Goal: Task Accomplishment & Management: Use online tool/utility

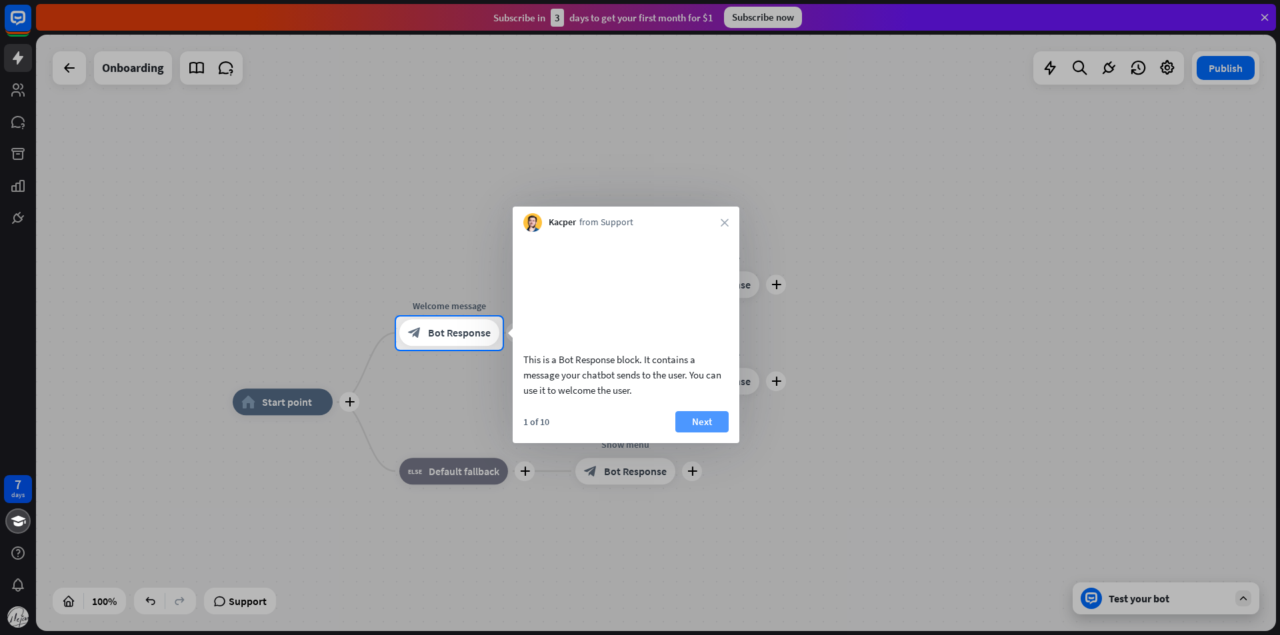
click at [711, 431] on button "Next" at bounding box center [702, 421] width 53 height 21
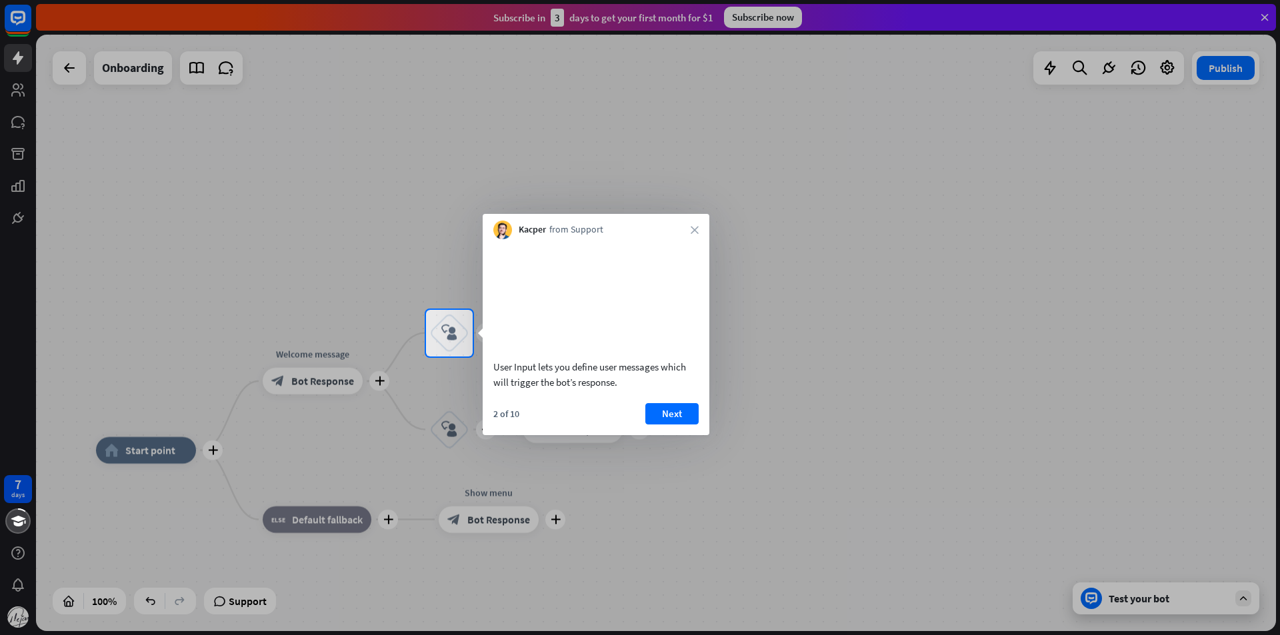
click at [676, 418] on div "User Input lets you define user messages which will trigger the bot’s response.…" at bounding box center [596, 337] width 227 height 196
click at [672, 419] on div "User Input lets you define user messages which will trigger the bot’s response.…" at bounding box center [596, 337] width 227 height 196
click at [676, 425] on button "Next" at bounding box center [671, 413] width 53 height 21
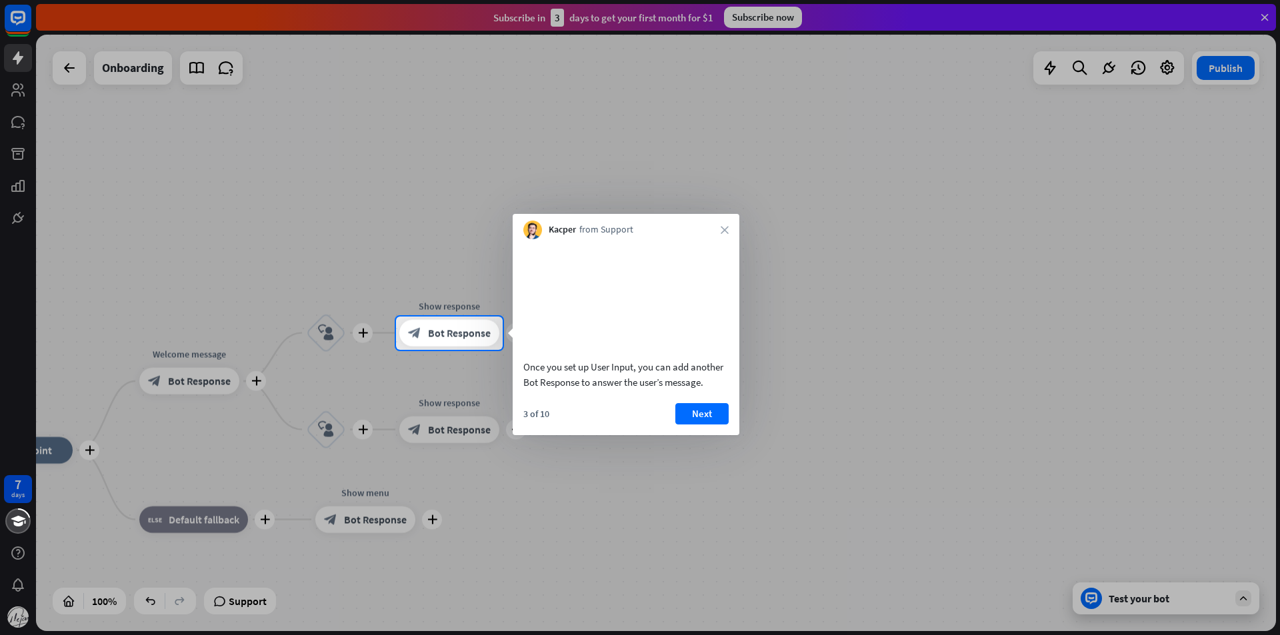
click at [702, 425] on button "Next" at bounding box center [702, 413] width 53 height 21
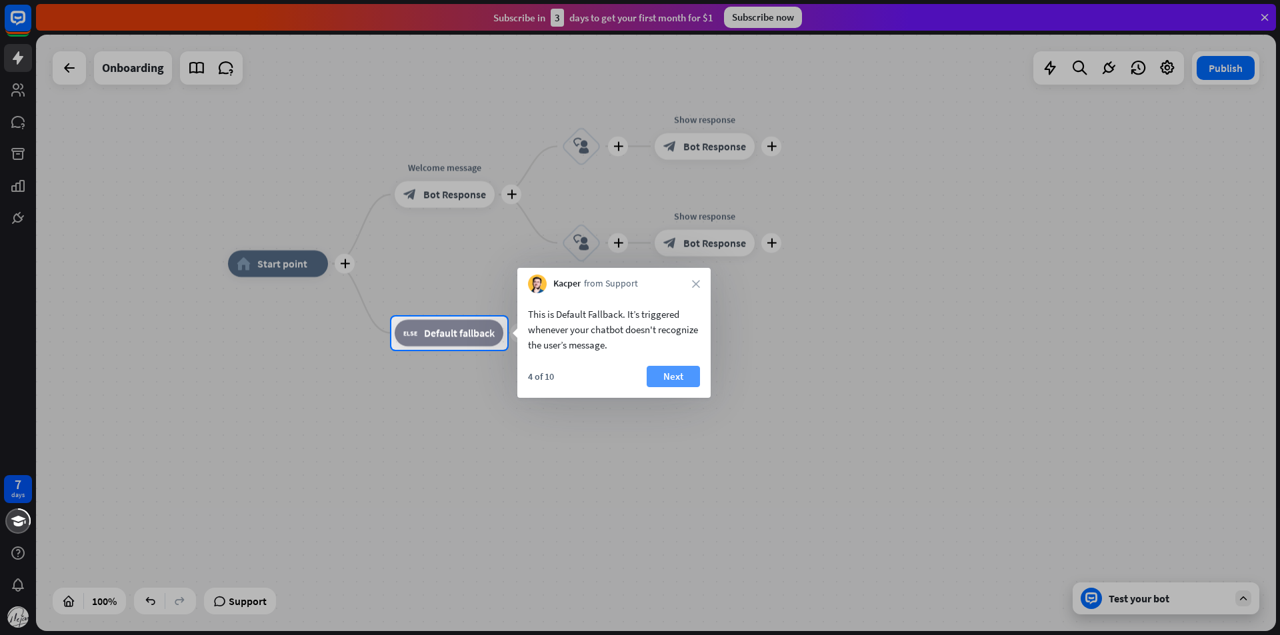
click at [683, 379] on button "Next" at bounding box center [673, 376] width 53 height 21
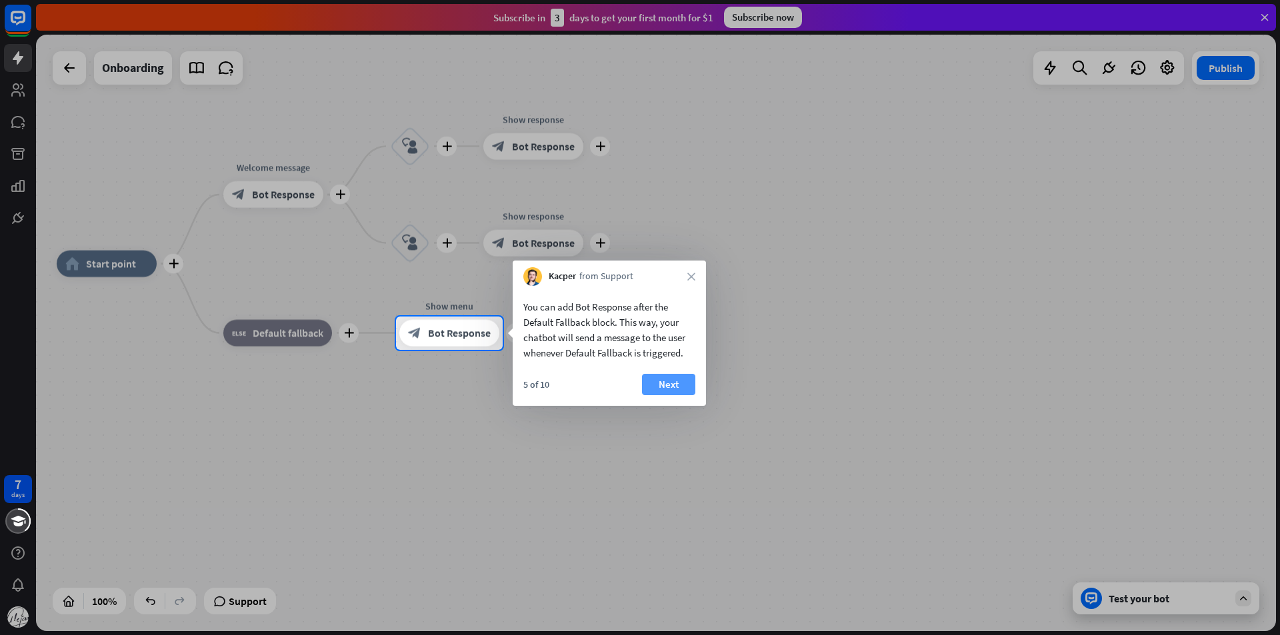
click at [676, 385] on button "Next" at bounding box center [668, 384] width 53 height 21
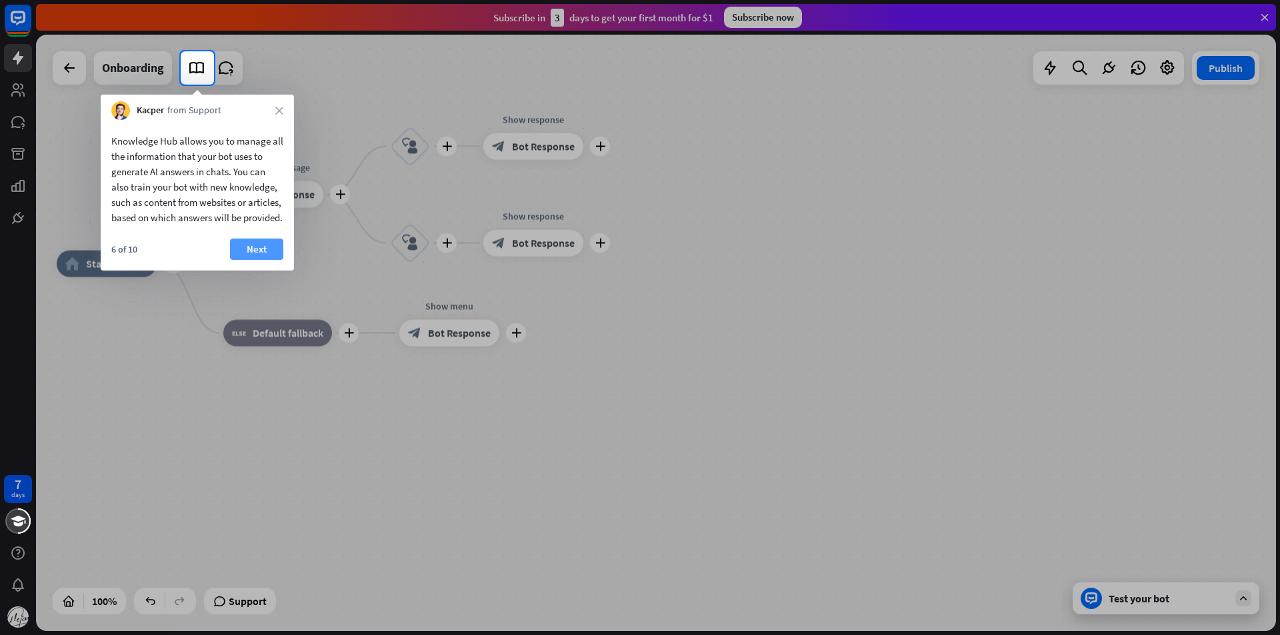
click at [230, 260] on button "Next" at bounding box center [256, 249] width 53 height 21
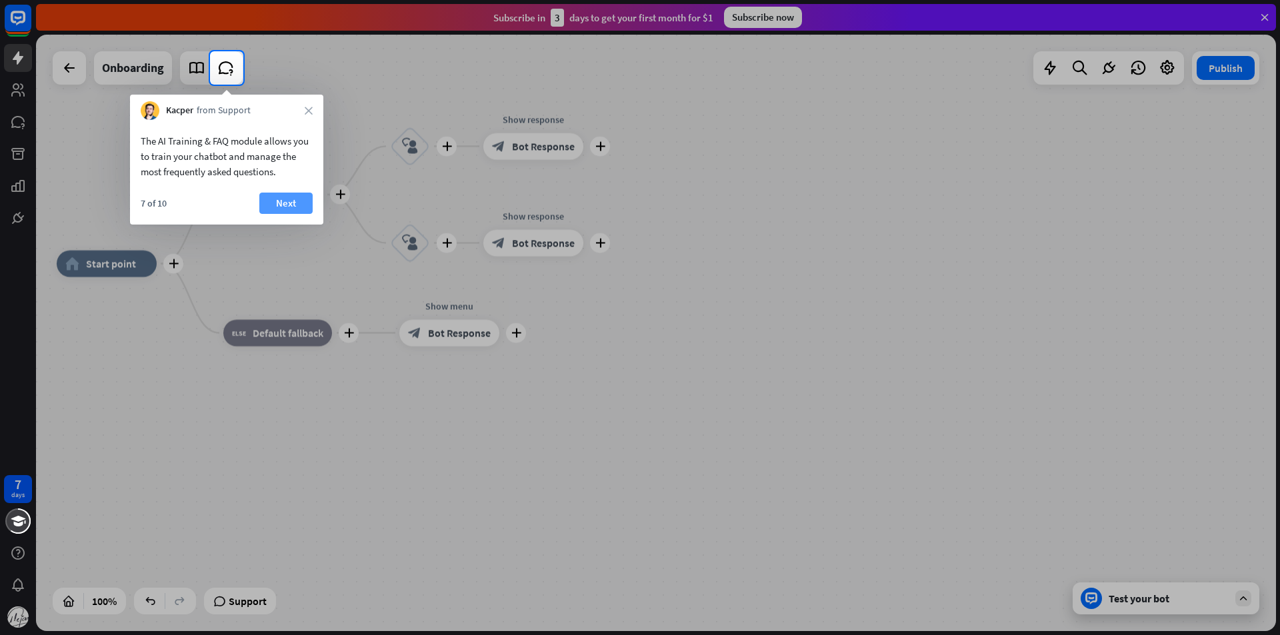
click at [285, 204] on button "Next" at bounding box center [285, 203] width 53 height 21
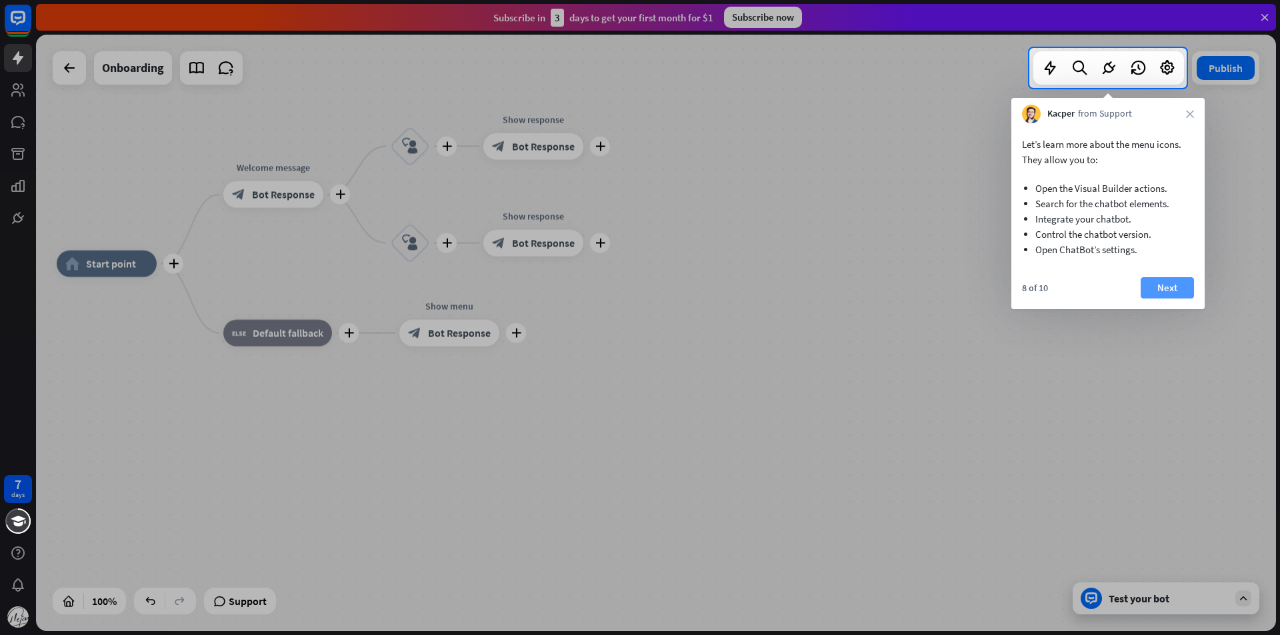
click at [1175, 286] on button "Next" at bounding box center [1167, 287] width 53 height 21
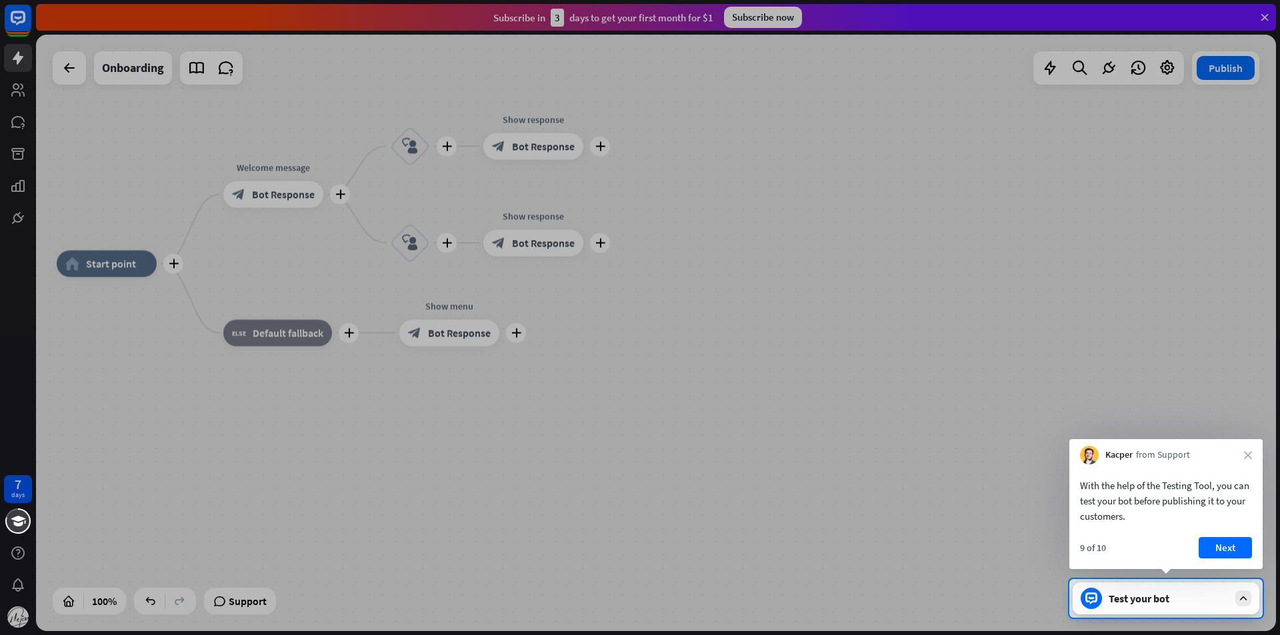
click at [1230, 545] on button "Next" at bounding box center [1225, 547] width 53 height 21
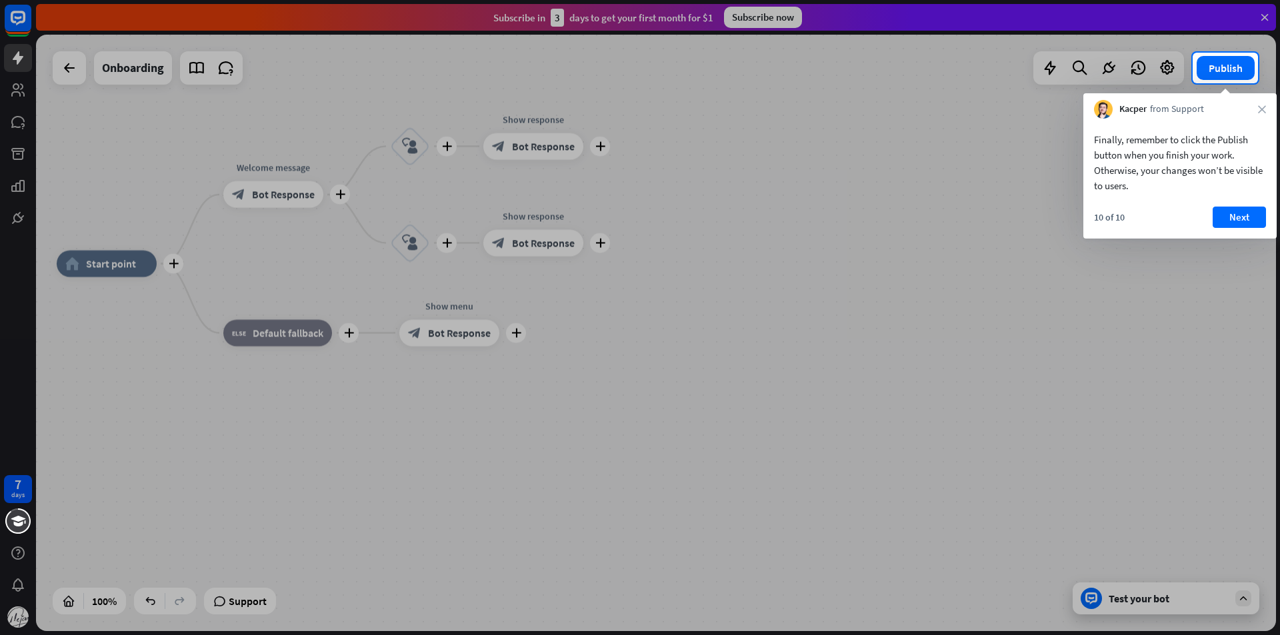
click at [1246, 229] on div "10 of 10 Next" at bounding box center [1180, 223] width 193 height 32
click at [1246, 220] on button "Next" at bounding box center [1239, 217] width 53 height 21
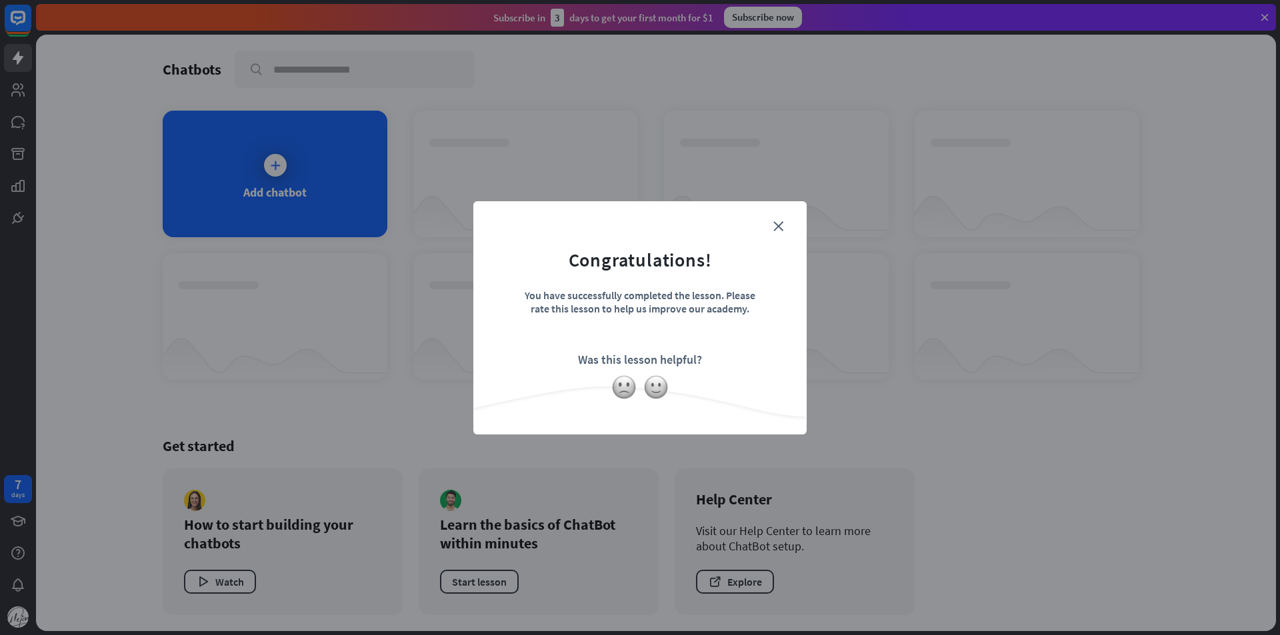
click at [784, 229] on form "Congratulations! You have successfully completed the lesson. Please rate this l…" at bounding box center [640, 297] width 300 height 159
click at [776, 229] on icon "close" at bounding box center [779, 226] width 10 height 10
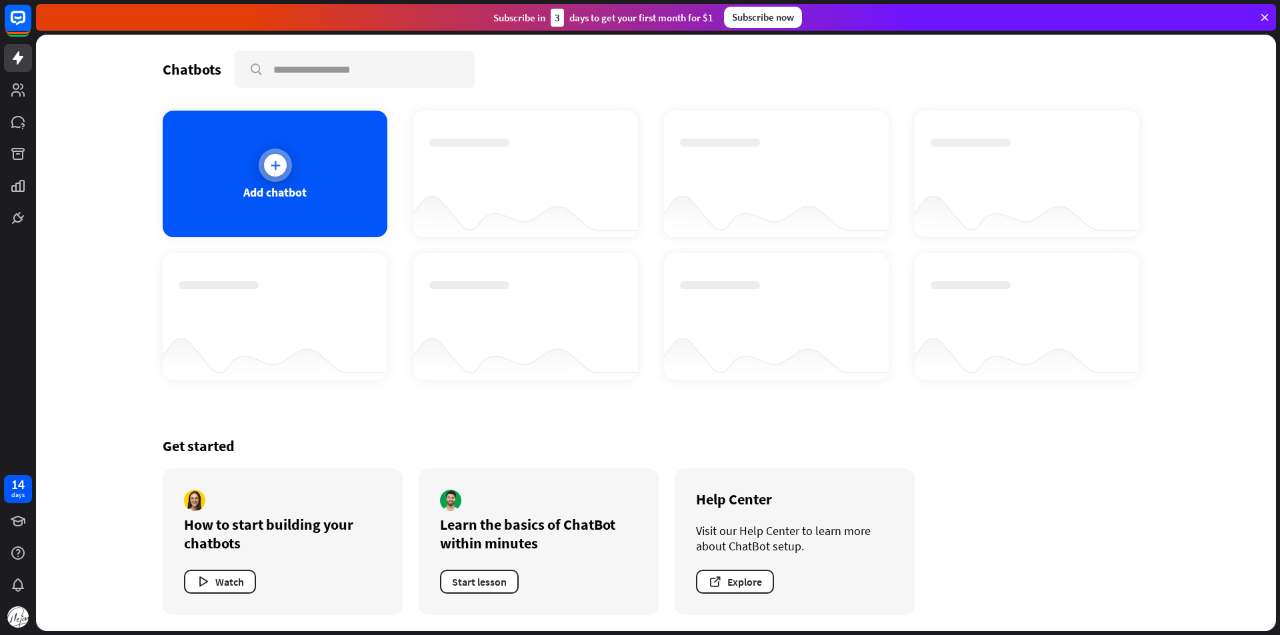
click at [295, 171] on div "Add chatbot" at bounding box center [275, 174] width 225 height 127
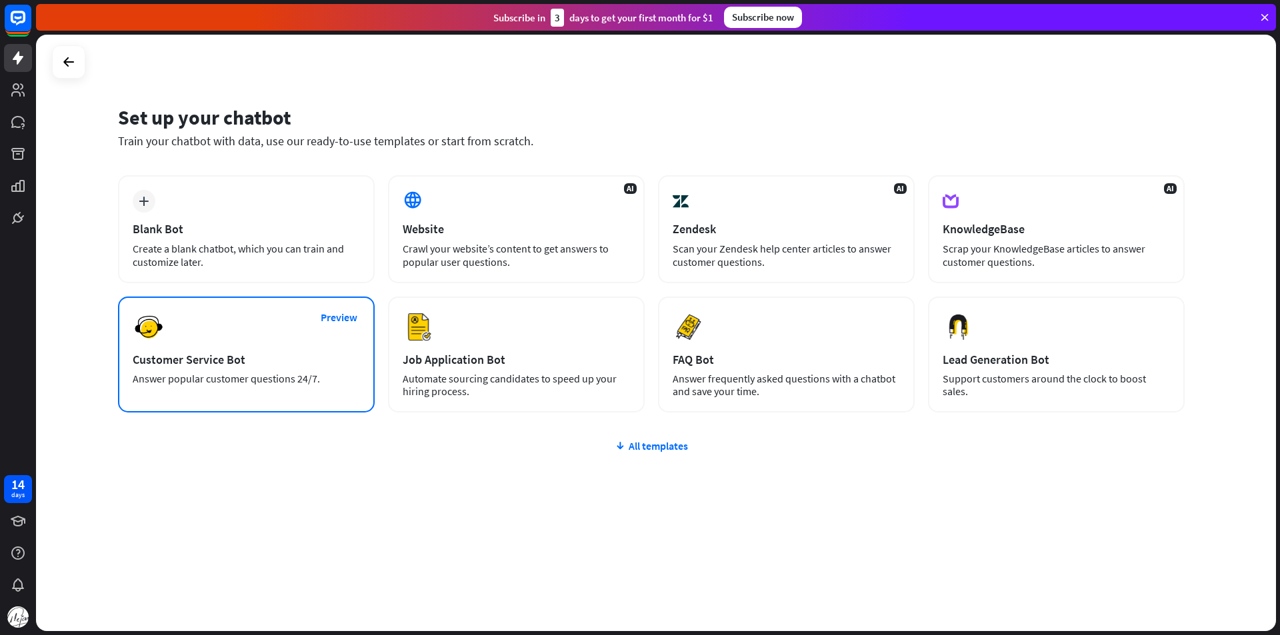
click at [253, 353] on div "Customer Service Bot" at bounding box center [246, 359] width 227 height 15
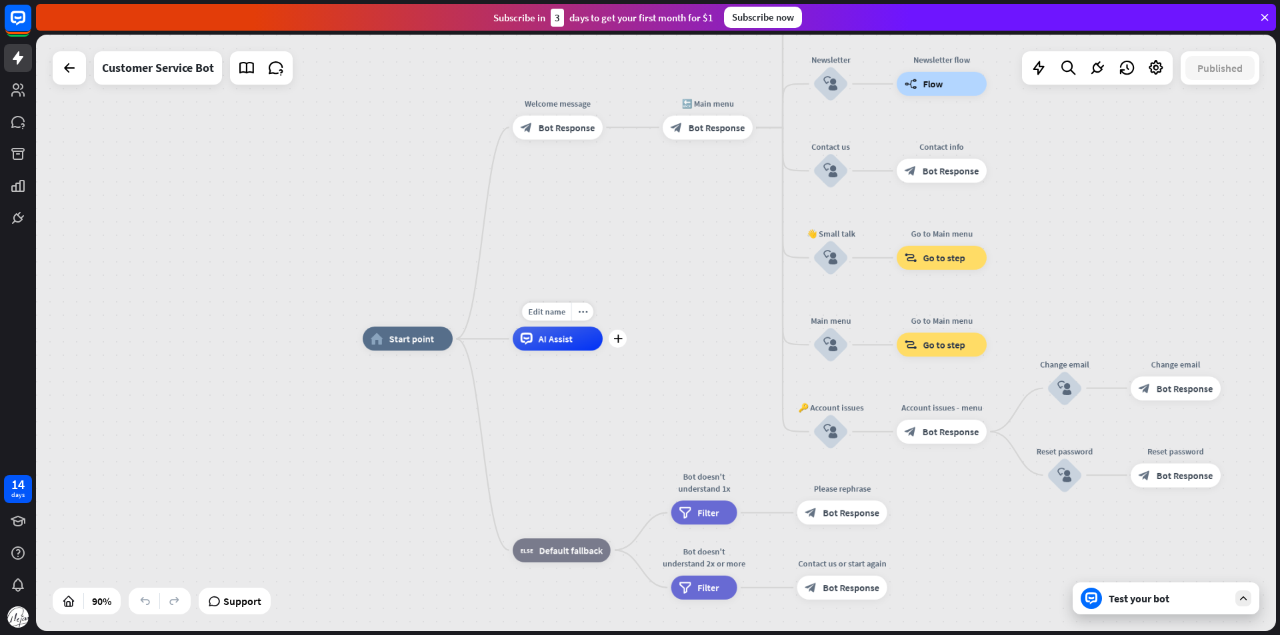
click at [563, 342] on span "AI Assist" at bounding box center [556, 339] width 34 height 12
click at [593, 277] on div "home_2 Start point Welcome message block_bot_response Bot Response 🔙 Main menu …" at bounding box center [656, 333] width 1240 height 597
click at [584, 127] on span "Bot Response" at bounding box center [567, 127] width 57 height 12
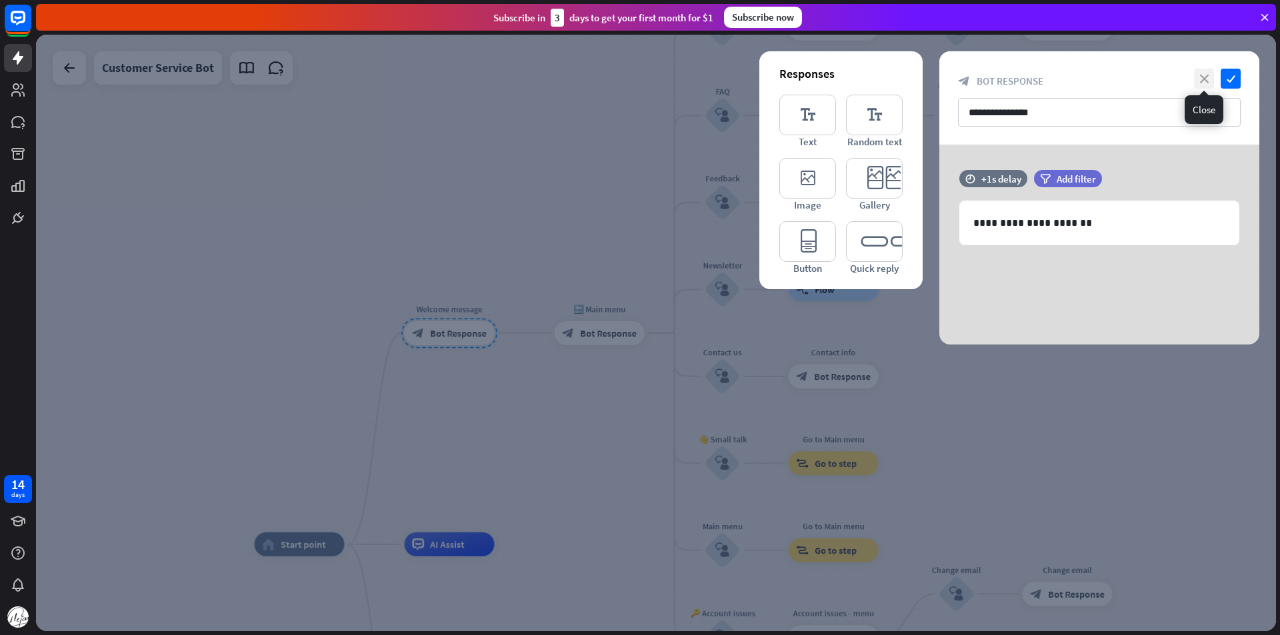
click at [1204, 76] on icon "close" at bounding box center [1204, 79] width 20 height 20
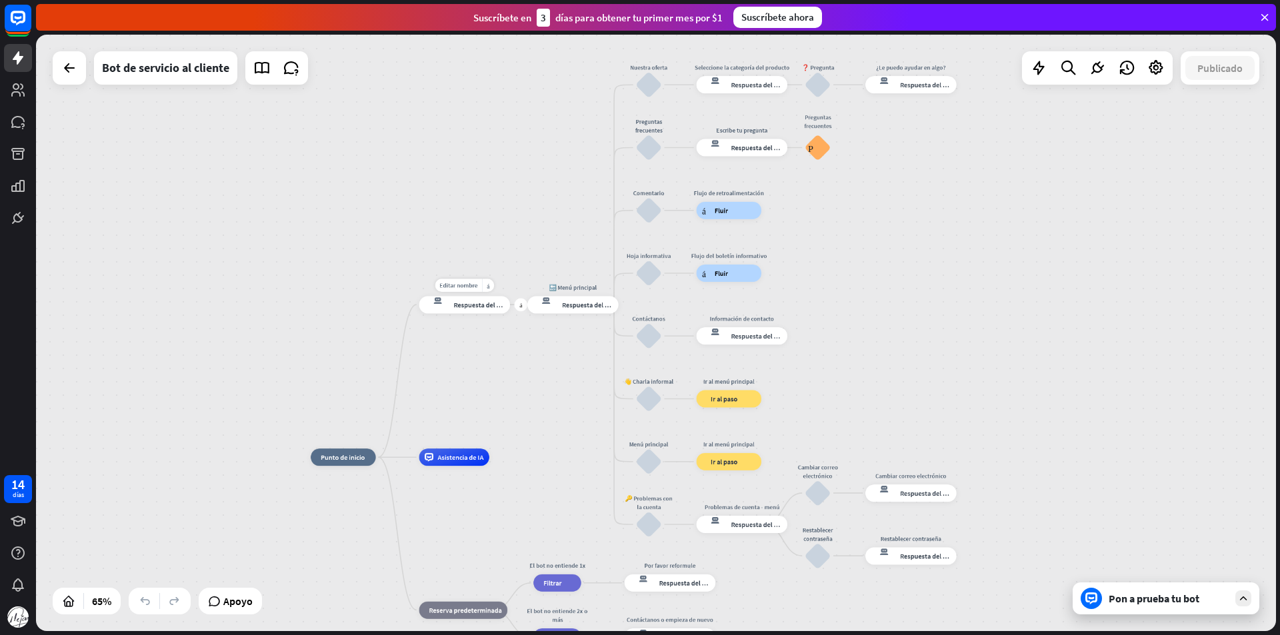
click at [467, 309] on div "respuesta del bot de bloqueo Respuesta del bot" at bounding box center [464, 304] width 91 height 17
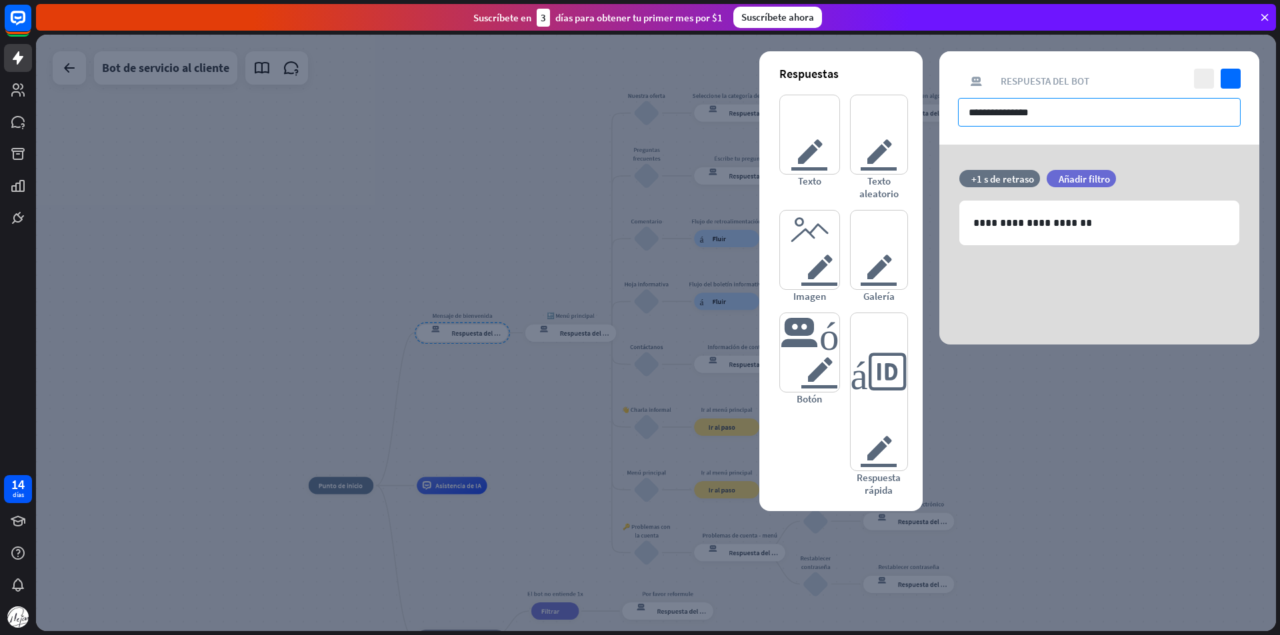
click at [1072, 120] on input "**********" at bounding box center [1099, 112] width 283 height 29
drag, startPoint x: 1072, startPoint y: 120, endPoint x: 961, endPoint y: 110, distance: 111.8
click at [961, 110] on input "**********" at bounding box center [1099, 112] width 283 height 29
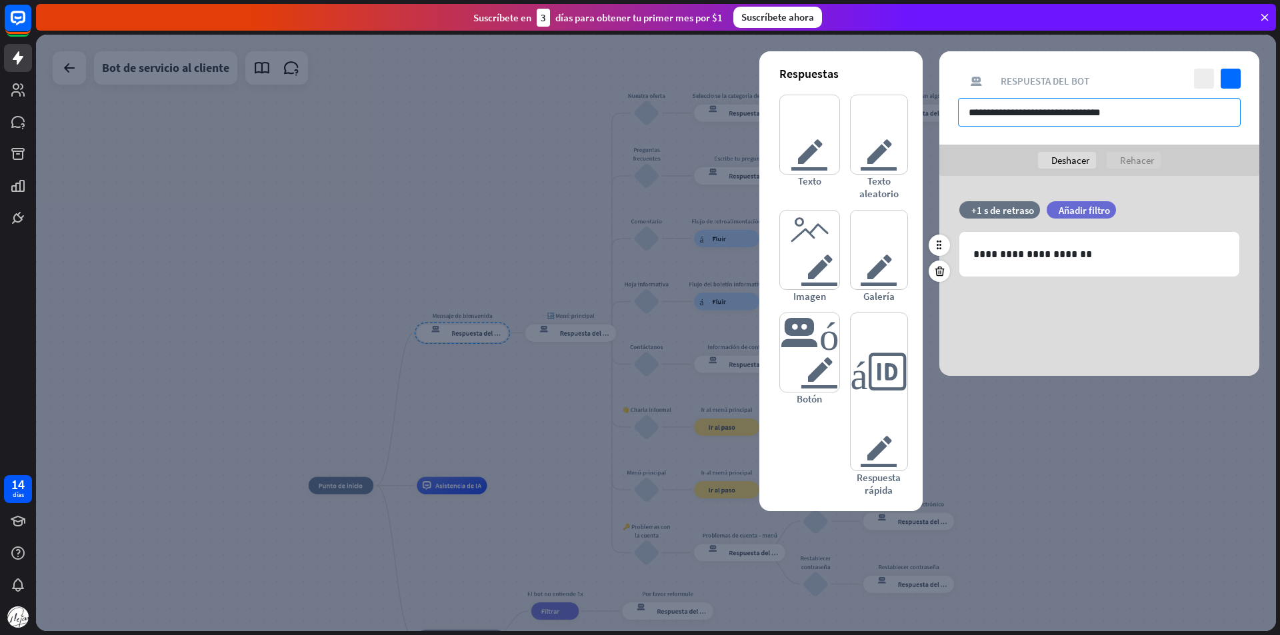
type input "**********"
click at [1096, 227] on div "filtrar Añadir filtro" at bounding box center [1115, 216] width 136 height 31
click at [1089, 213] on font "Añadir filtro" at bounding box center [1084, 210] width 51 height 13
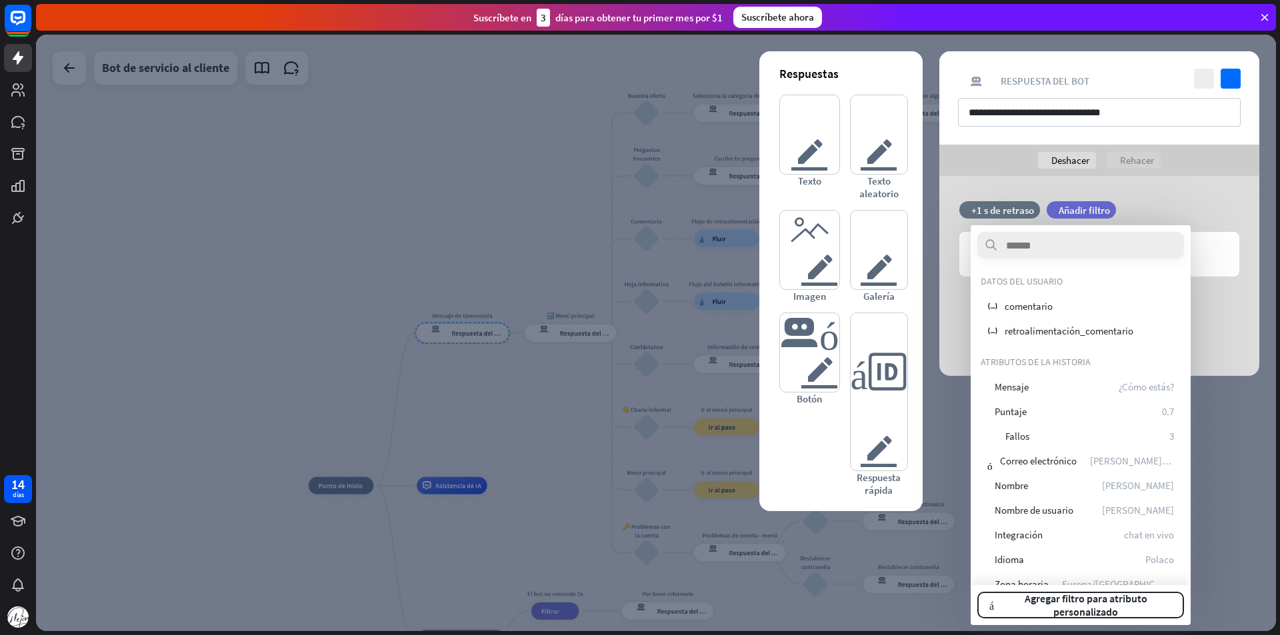
click at [1152, 196] on div "**********" at bounding box center [1100, 276] width 320 height 200
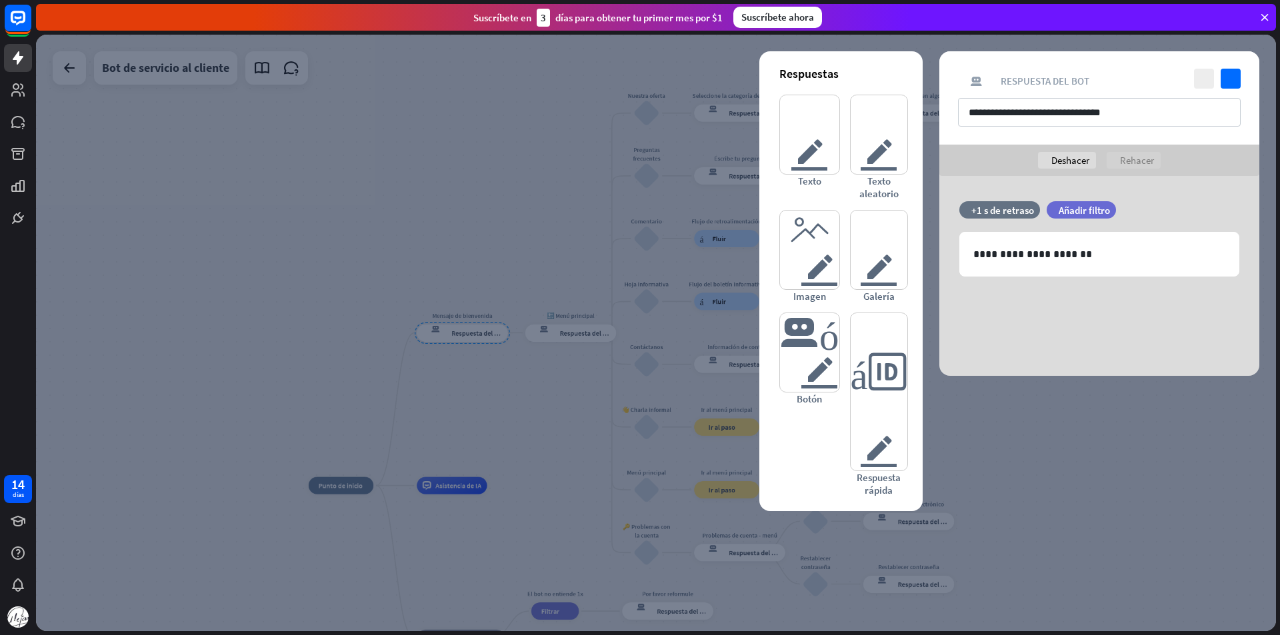
click at [1110, 343] on div "**********" at bounding box center [1100, 276] width 320 height 200
click at [811, 275] on font "imagen del editor" at bounding box center [809, 250] width 59 height 79
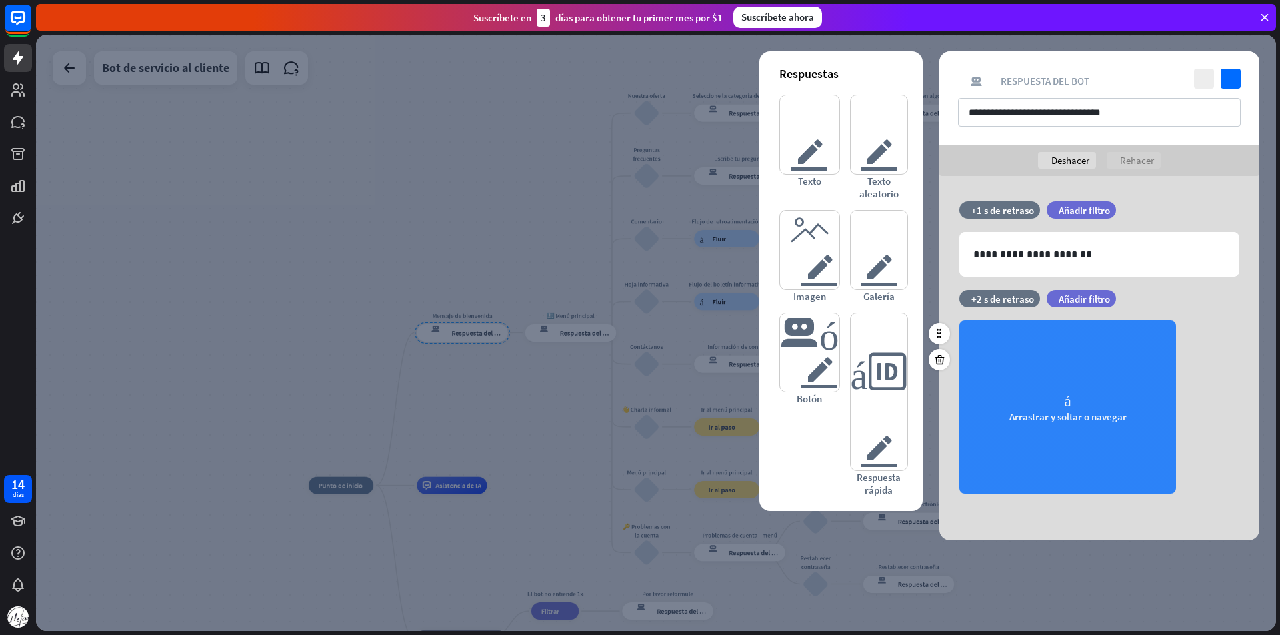
click at [1079, 414] on font "Arrastrar y soltar o navegar" at bounding box center [1068, 417] width 117 height 13
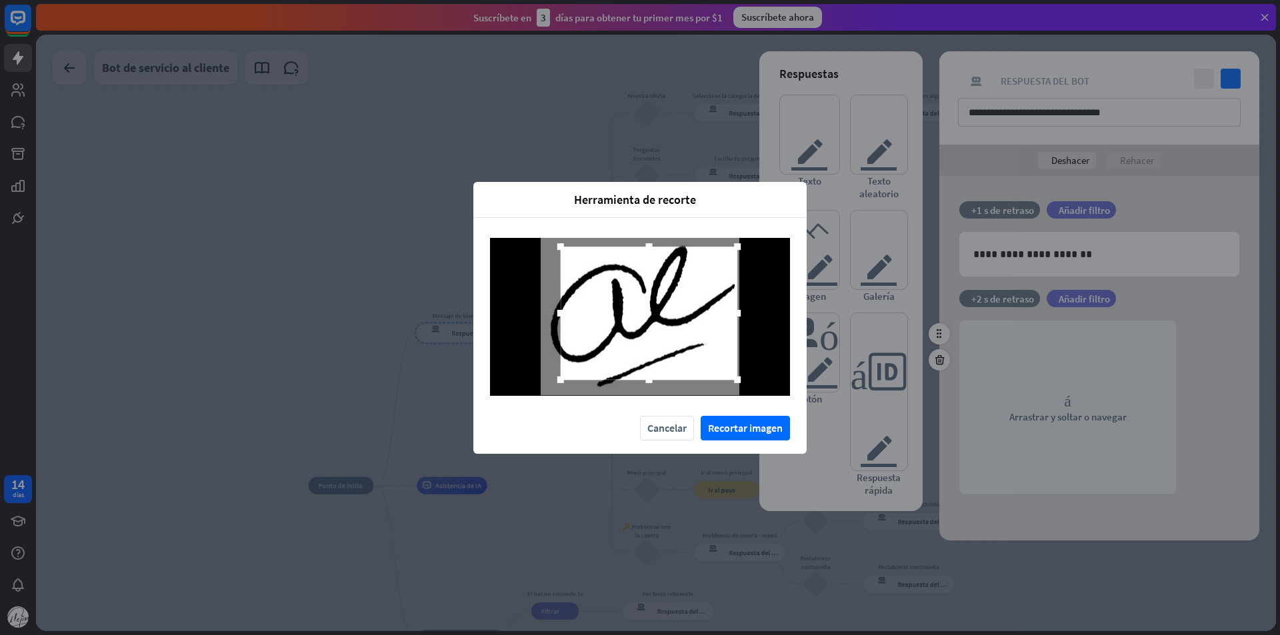
drag, startPoint x: 716, startPoint y: 251, endPoint x: 736, endPoint y: 243, distance: 20.7
click at [736, 243] on div at bounding box center [738, 247] width 20 height 20
drag, startPoint x: 563, startPoint y: 380, endPoint x: 539, endPoint y: 391, distance: 26.5
click at [539, 391] on div at bounding box center [540, 391] width 7 height 7
click at [780, 349] on div at bounding box center [640, 317] width 300 height 158
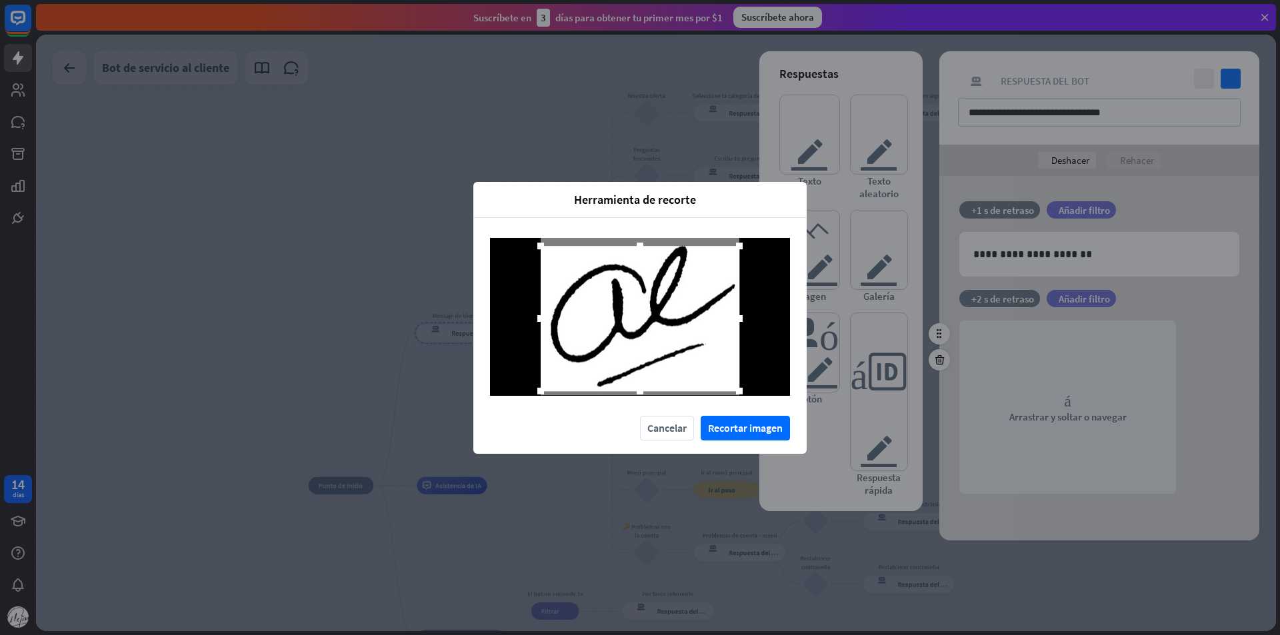
click at [747, 443] on div "Cancelar Recortar imagen" at bounding box center [639, 435] width 333 height 38
click at [752, 427] on font "Recortar imagen" at bounding box center [745, 427] width 75 height 13
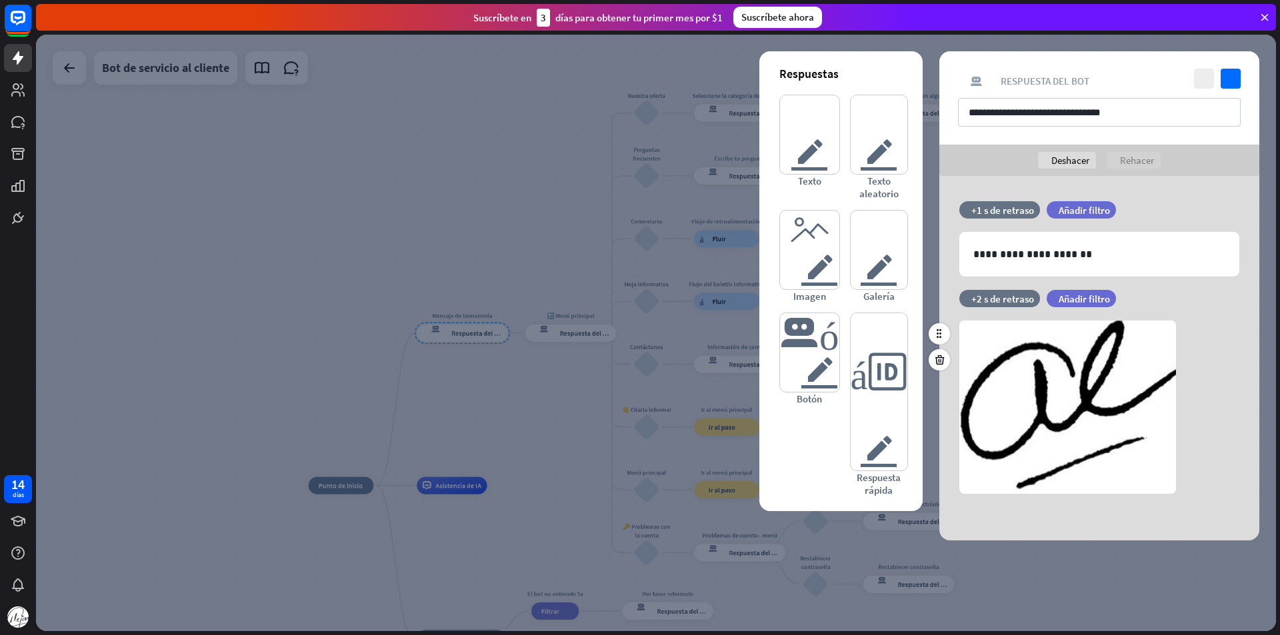
click at [1224, 401] on div "Arrastrar y soltar o navegar camera Choose or remove image" at bounding box center [1100, 407] width 320 height 173
click at [473, 193] on div at bounding box center [656, 333] width 1240 height 597
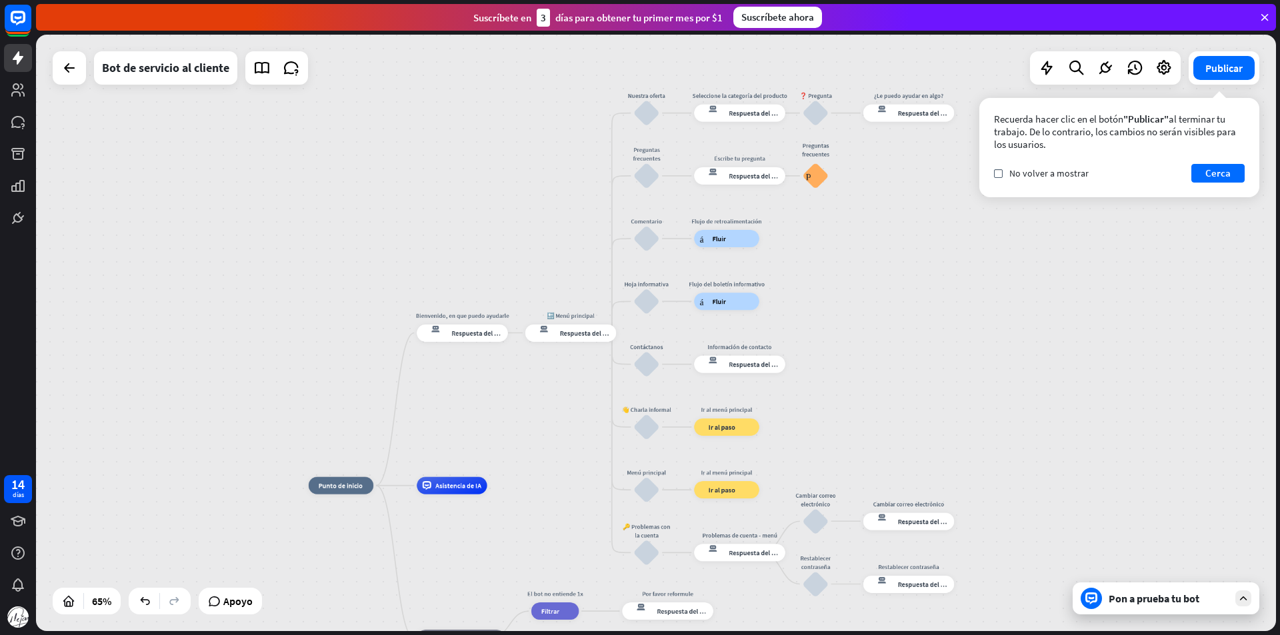
click at [1220, 187] on div "Recuerda hacer clic en el botón "Publicar" al terminar tu trabajo. De lo contra…" at bounding box center [1120, 147] width 280 height 99
click at [1218, 177] on font "Cerca" at bounding box center [1218, 173] width 25 height 13
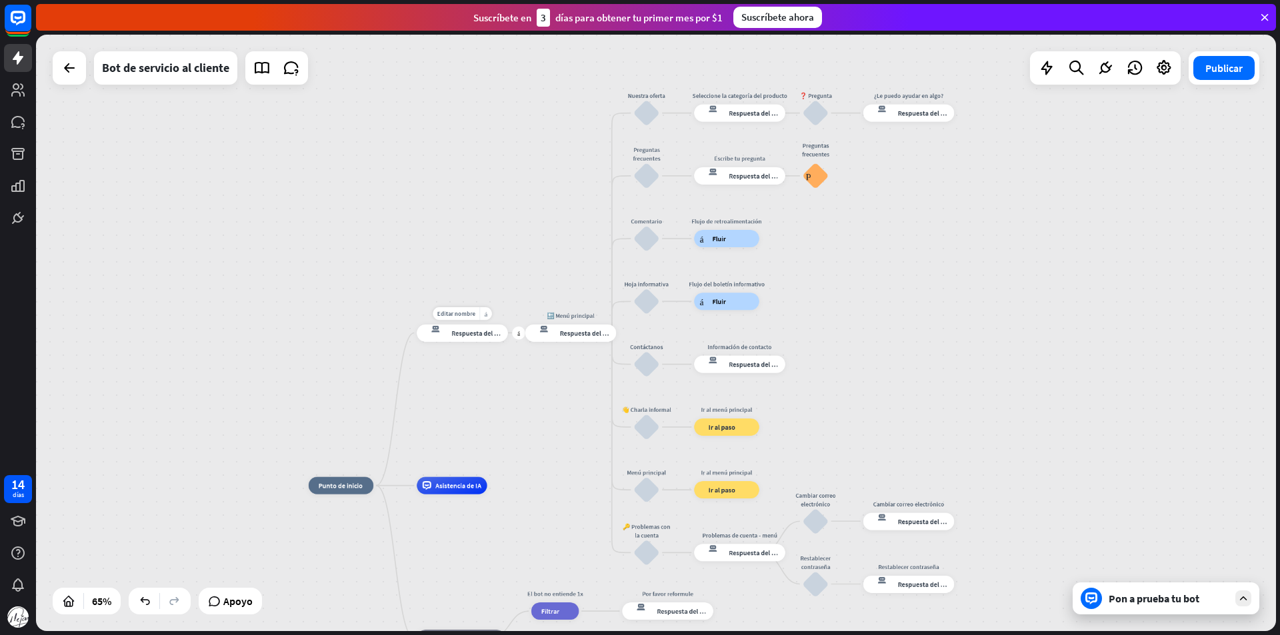
click at [459, 341] on div "Editar nombre más_amarillo más respuesta del bot de bloqueo Respuesta del bot" at bounding box center [462, 332] width 91 height 17
click at [489, 335] on font "Respuesta del bot" at bounding box center [477, 333] width 53 height 9
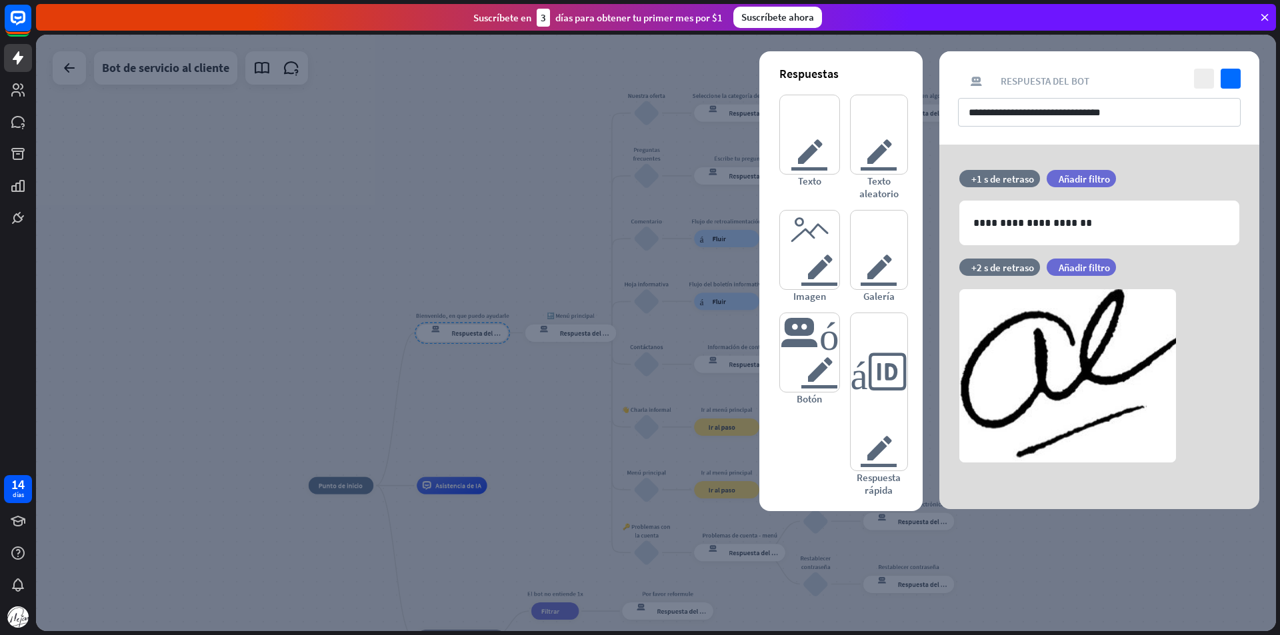
click at [516, 217] on div at bounding box center [656, 333] width 1240 height 597
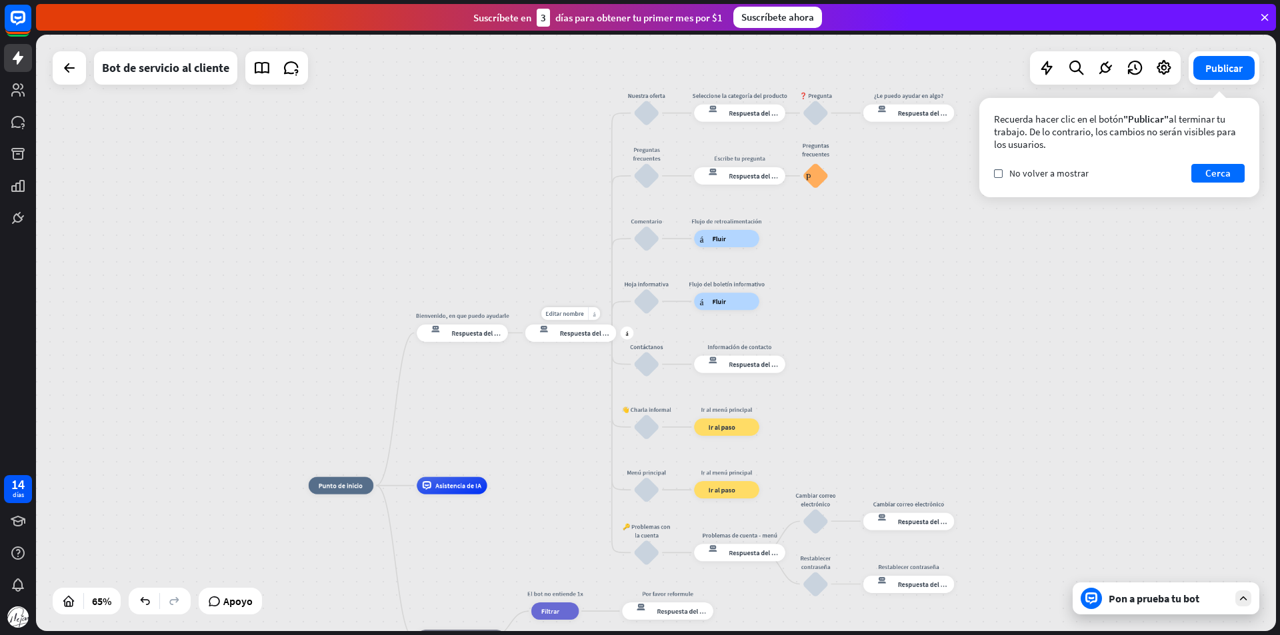
click at [591, 341] on div "Editar nombre más_amarillo más respuesta del bot de bloqueo Respuesta del bot" at bounding box center [570, 332] width 91 height 17
click at [591, 341] on div "respuesta del bot de bloqueo Respuesta del bot" at bounding box center [570, 332] width 91 height 17
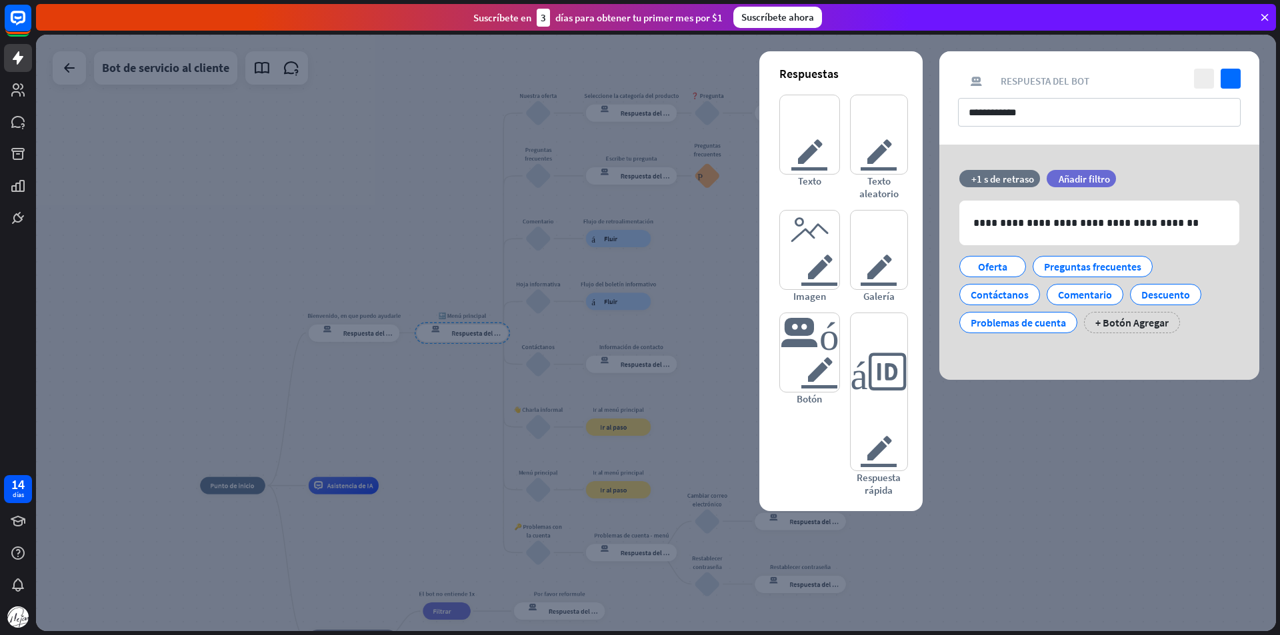
click at [1110, 474] on div at bounding box center [656, 333] width 1240 height 597
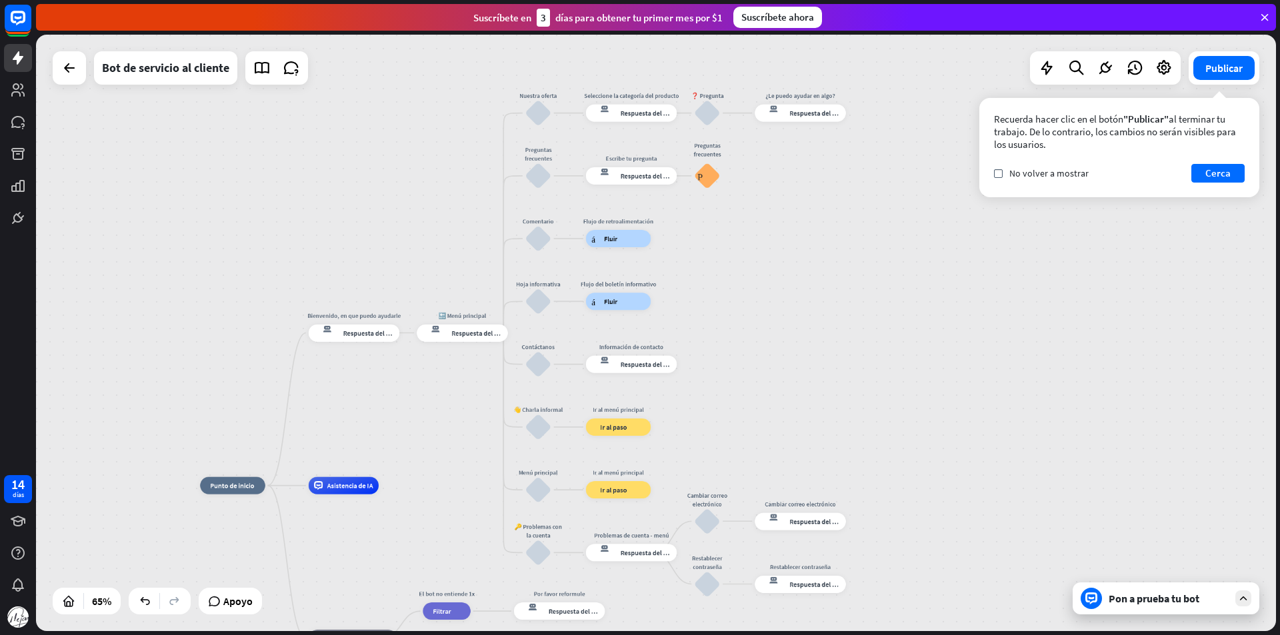
click at [1237, 81] on div "Publicar Recuerda hacer clic en el botón "Publicar" al terminar tu trabajo. De …" at bounding box center [1224, 67] width 71 height 33
click at [1231, 75] on button "Publicar" at bounding box center [1224, 68] width 61 height 24
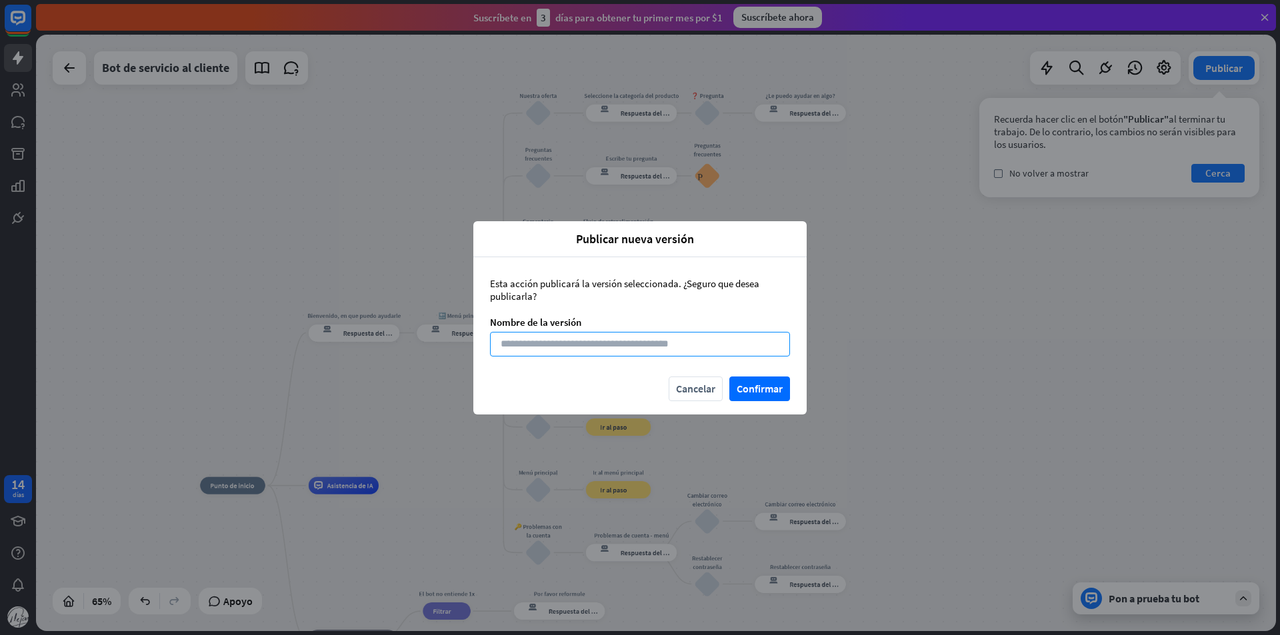
click at [537, 346] on input at bounding box center [640, 344] width 300 height 25
type input "*"
click at [756, 377] on button "Confirmar" at bounding box center [760, 389] width 61 height 25
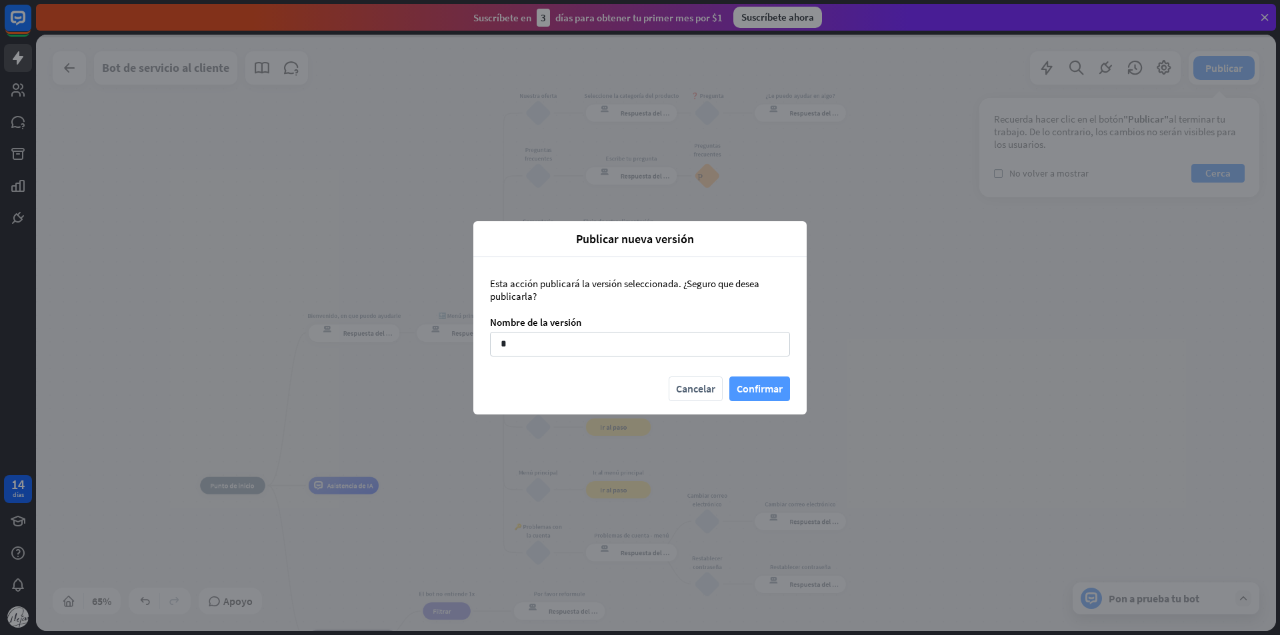
click at [748, 384] on font "Confirmar" at bounding box center [760, 388] width 46 height 13
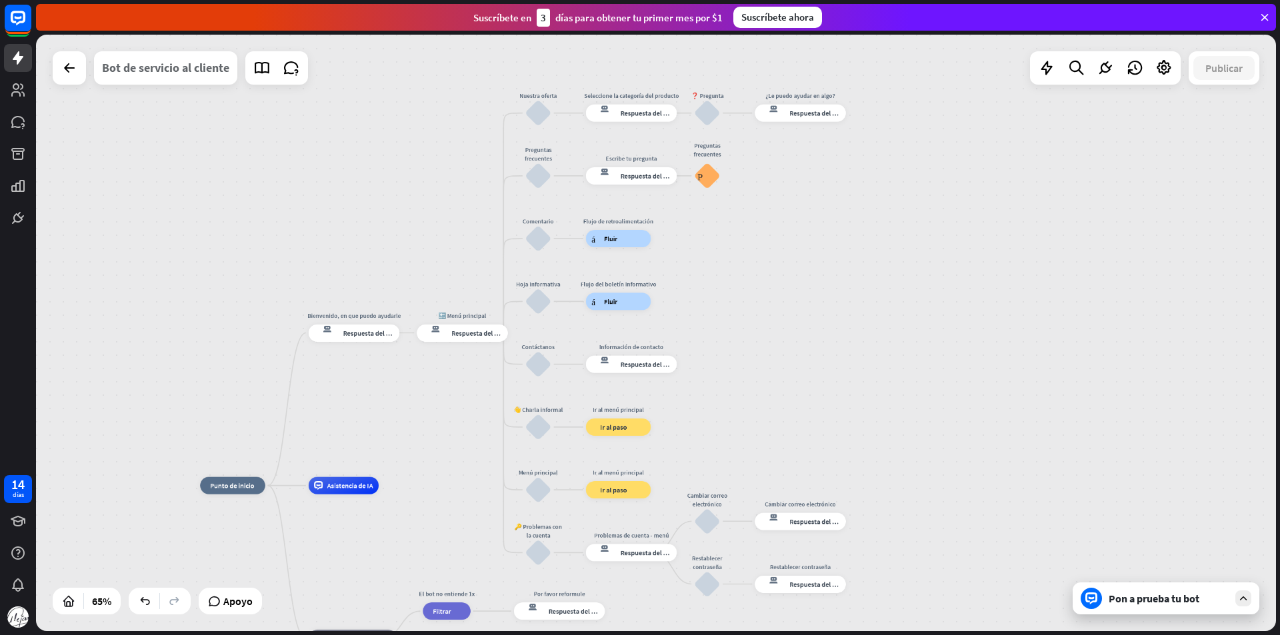
click at [157, 67] on font "Bot de servicio al cliente" at bounding box center [165, 67] width 127 height 15
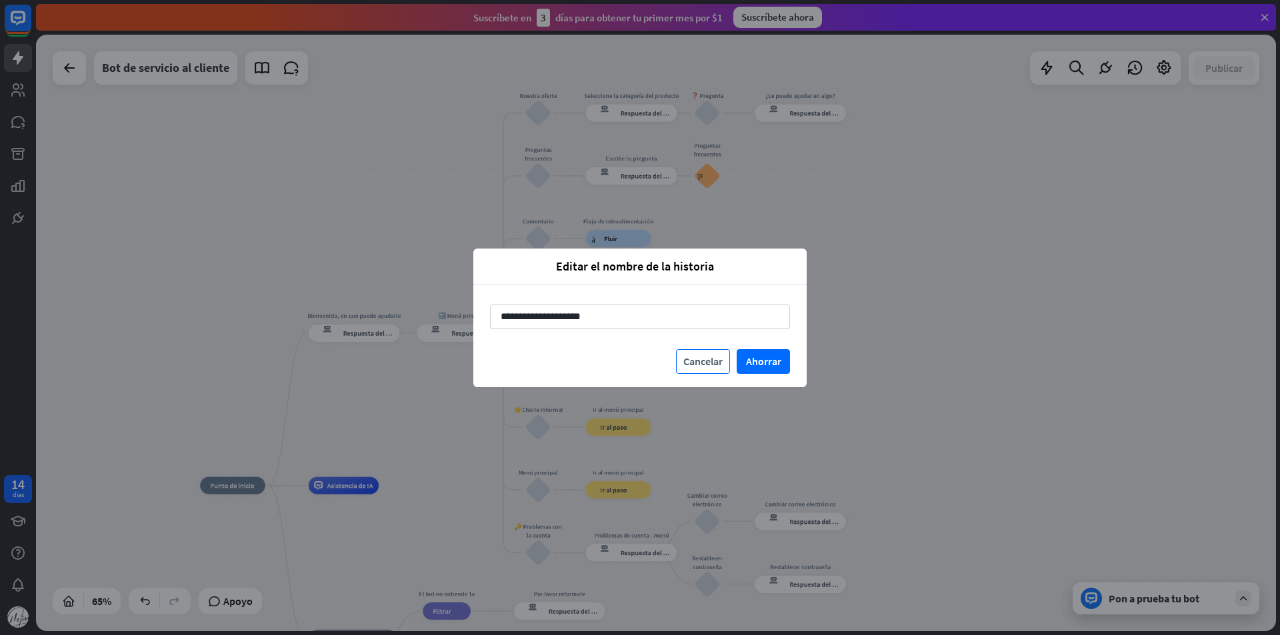
click at [715, 358] on font "Cancelar" at bounding box center [703, 361] width 39 height 13
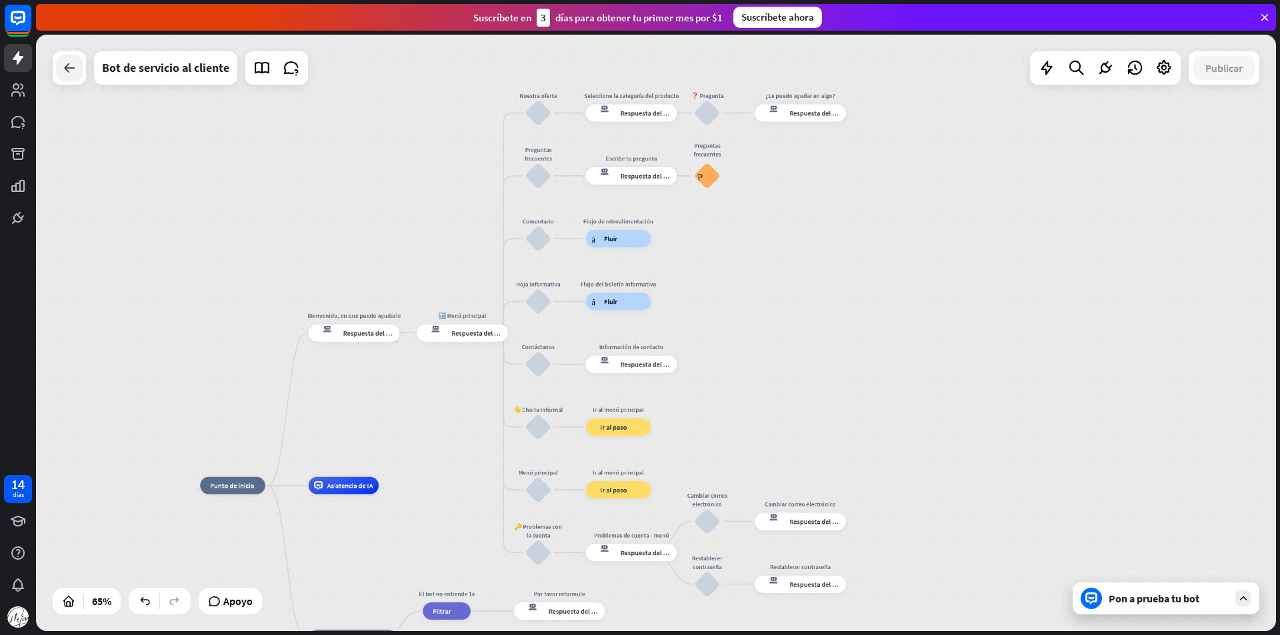
click at [64, 77] on div at bounding box center [69, 68] width 27 height 27
